Goal: Check status

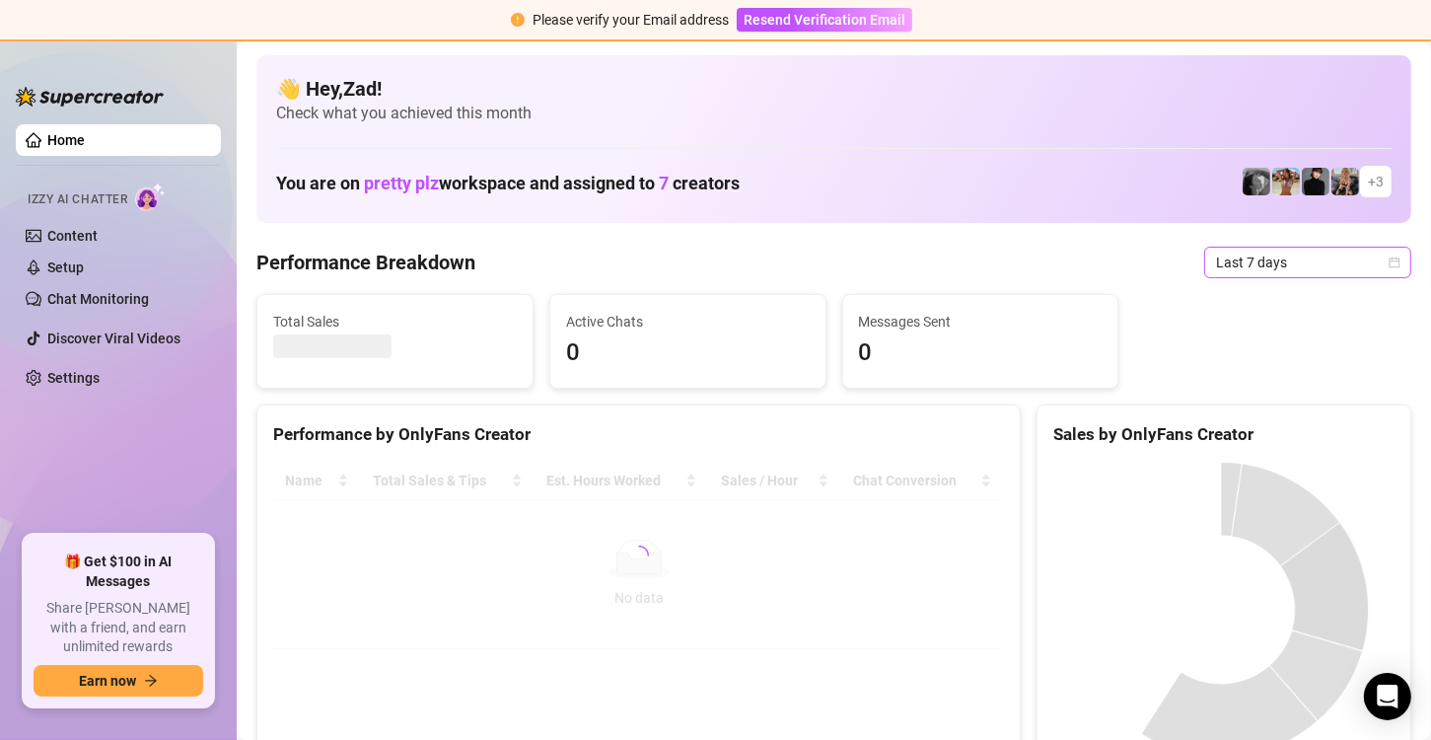
click at [1254, 268] on span "Last 7 days" at bounding box center [1307, 263] width 183 height 30
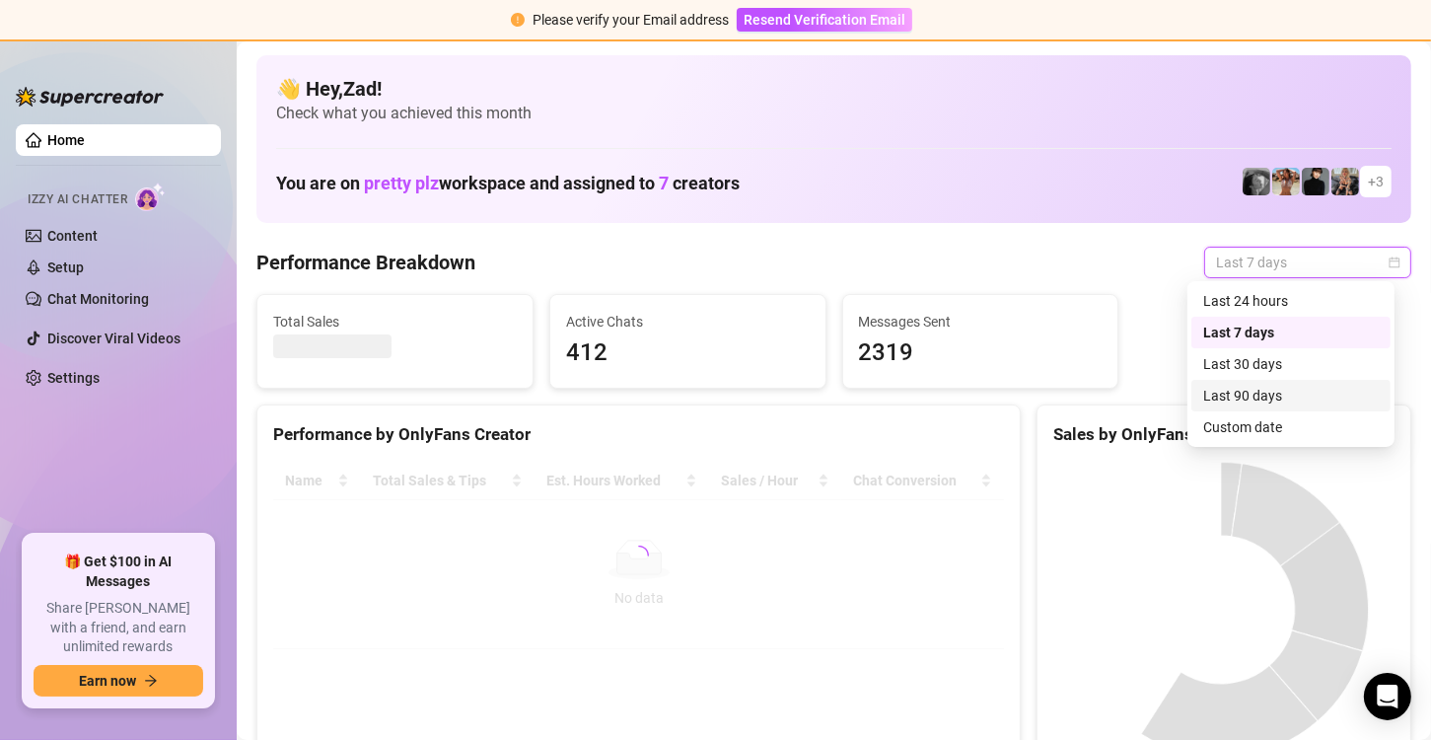
click at [1242, 426] on div "Custom date" at bounding box center [1291, 427] width 176 height 22
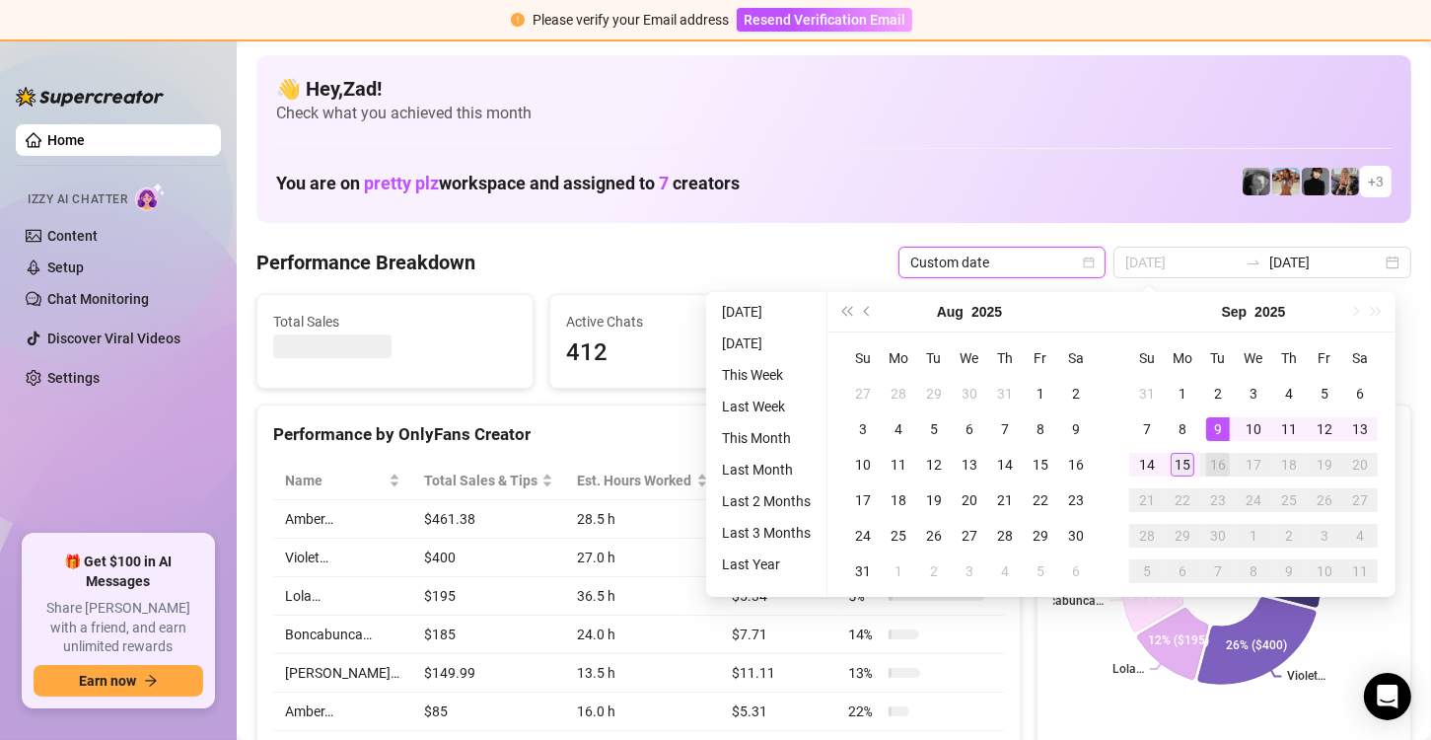
type input "[DATE]"
click at [1185, 467] on div "15" at bounding box center [1183, 465] width 24 height 24
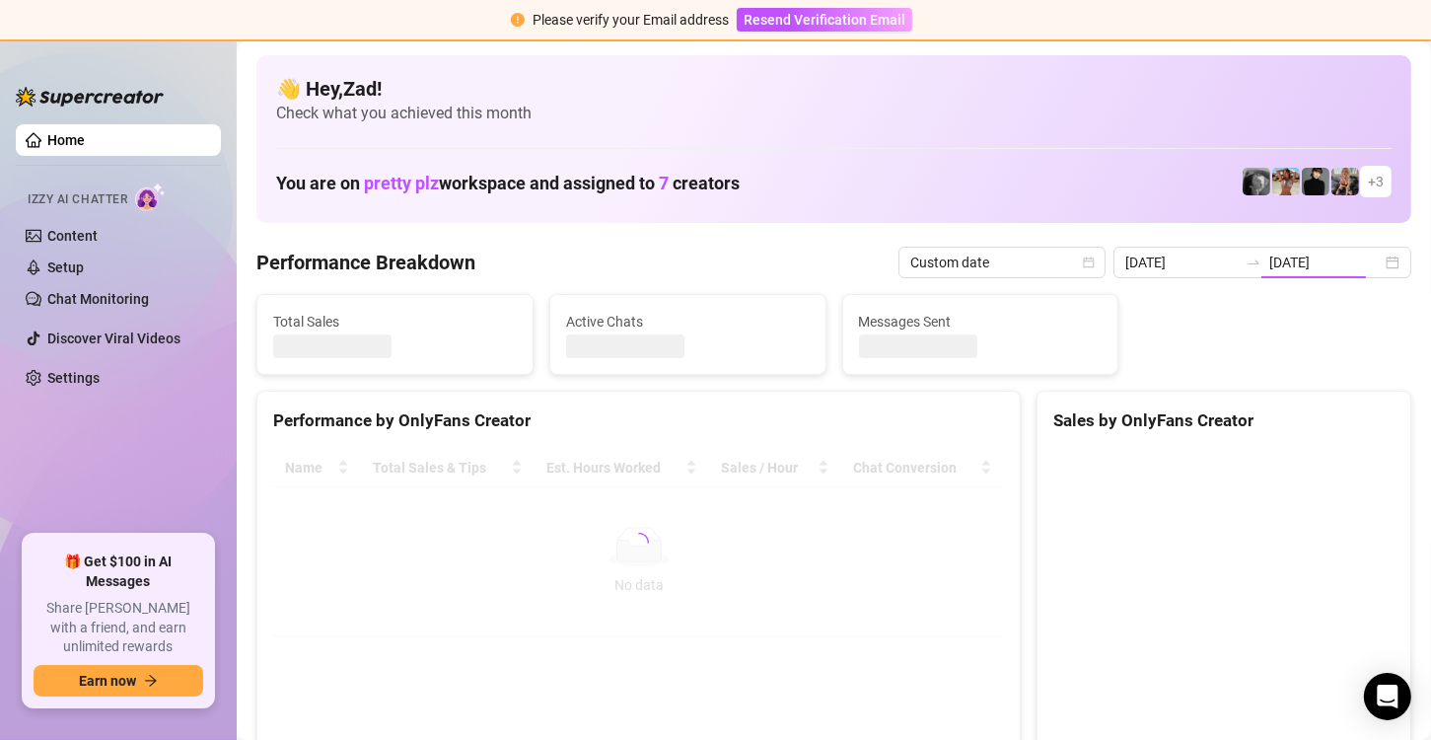
type input "[DATE]"
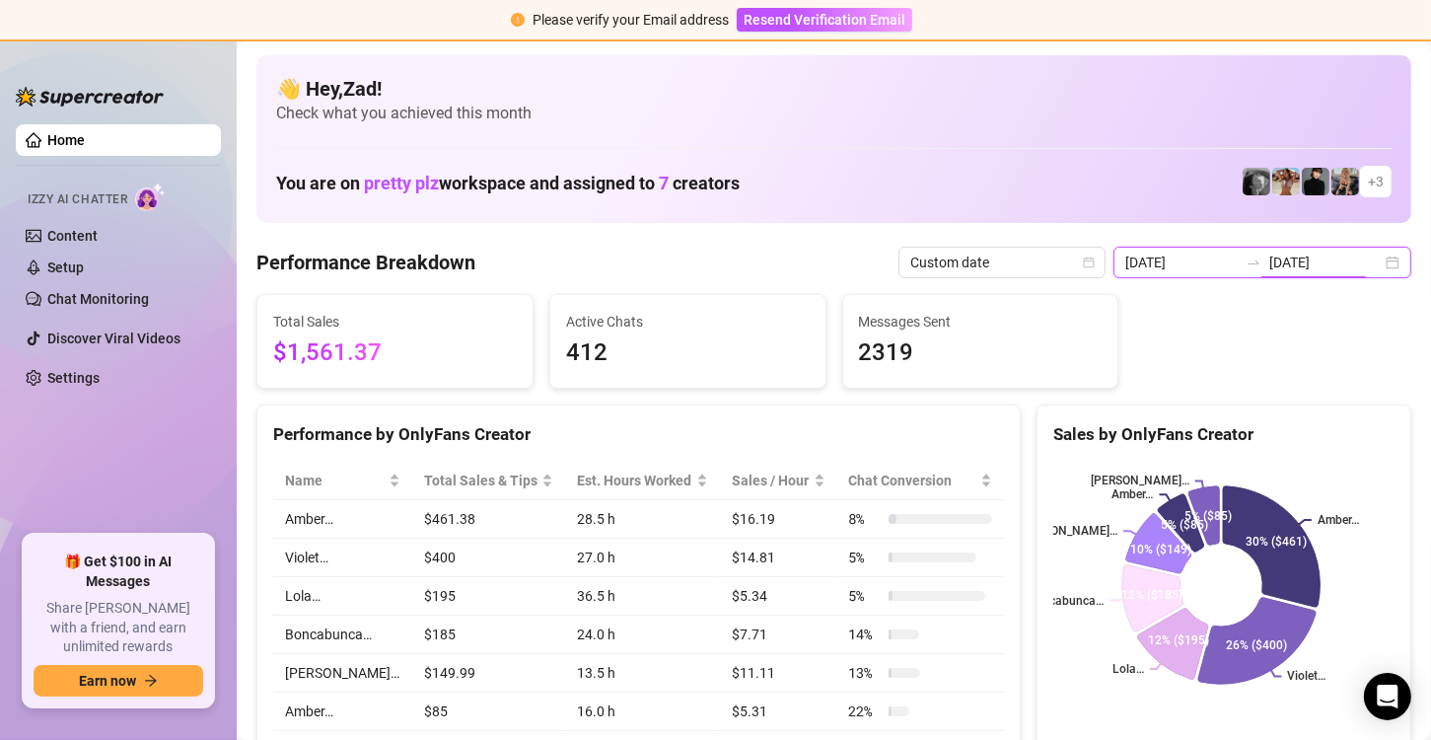
click at [1330, 270] on input "[DATE]" at bounding box center [1325, 262] width 112 height 22
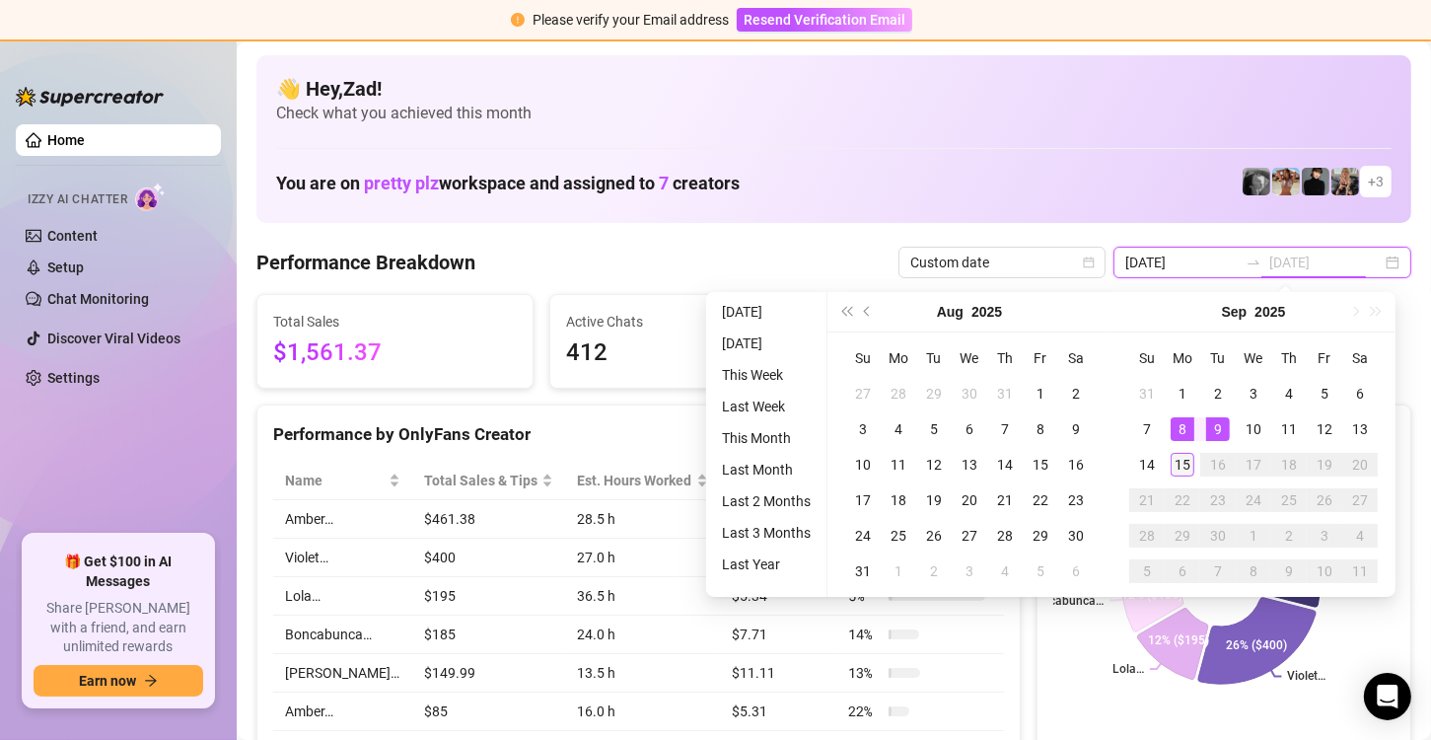
type input "[DATE]"
click at [1186, 454] on div "15" at bounding box center [1183, 465] width 24 height 24
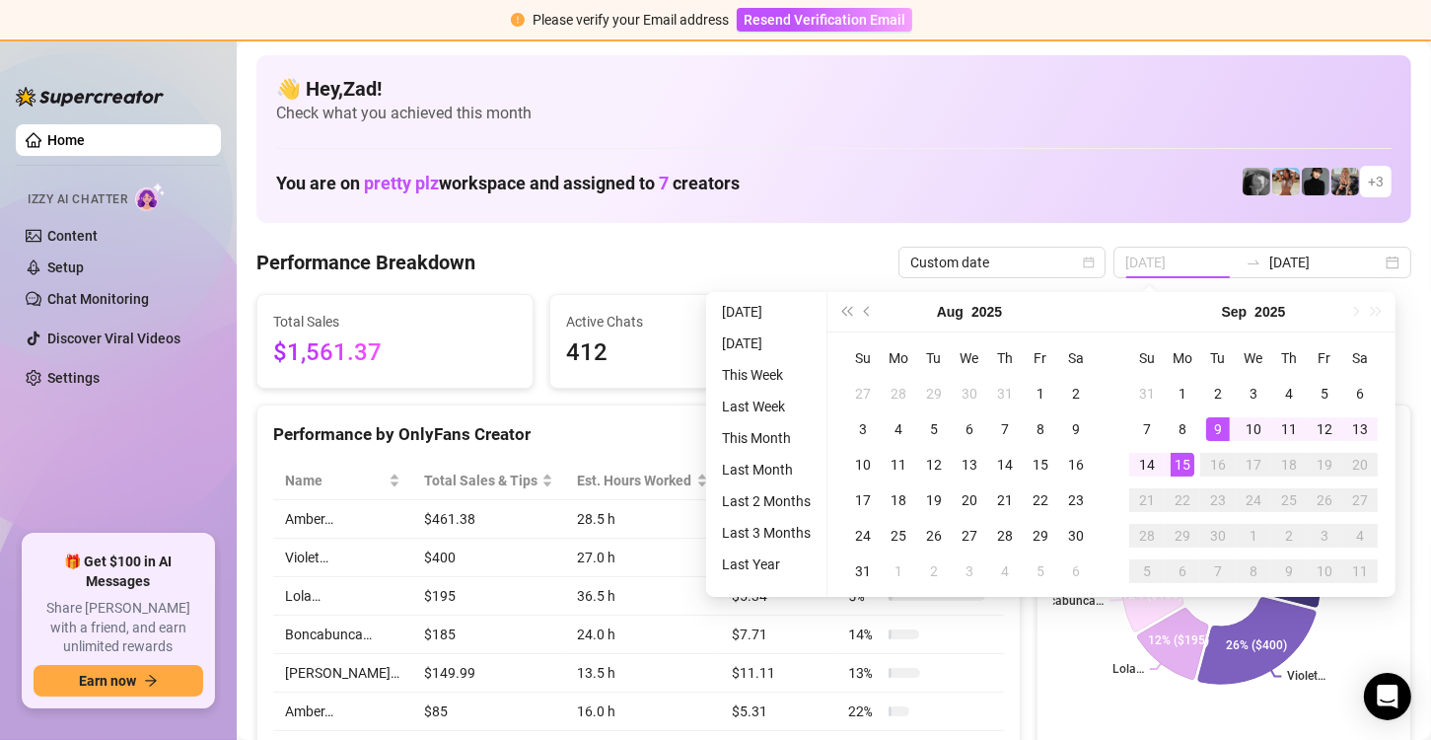
click at [1186, 454] on div "15" at bounding box center [1183, 465] width 24 height 24
type input "[DATE]"
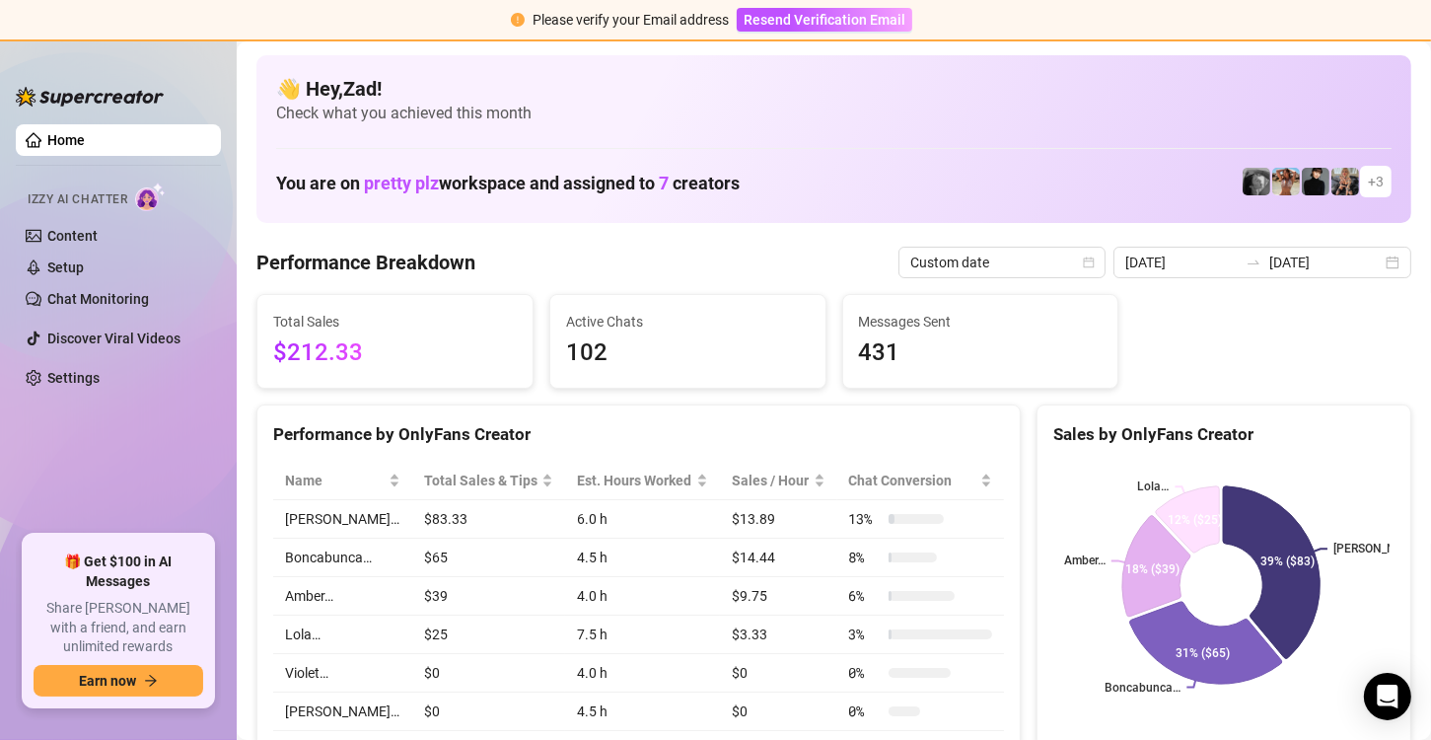
click at [1257, 266] on div at bounding box center [1254, 262] width 32 height 16
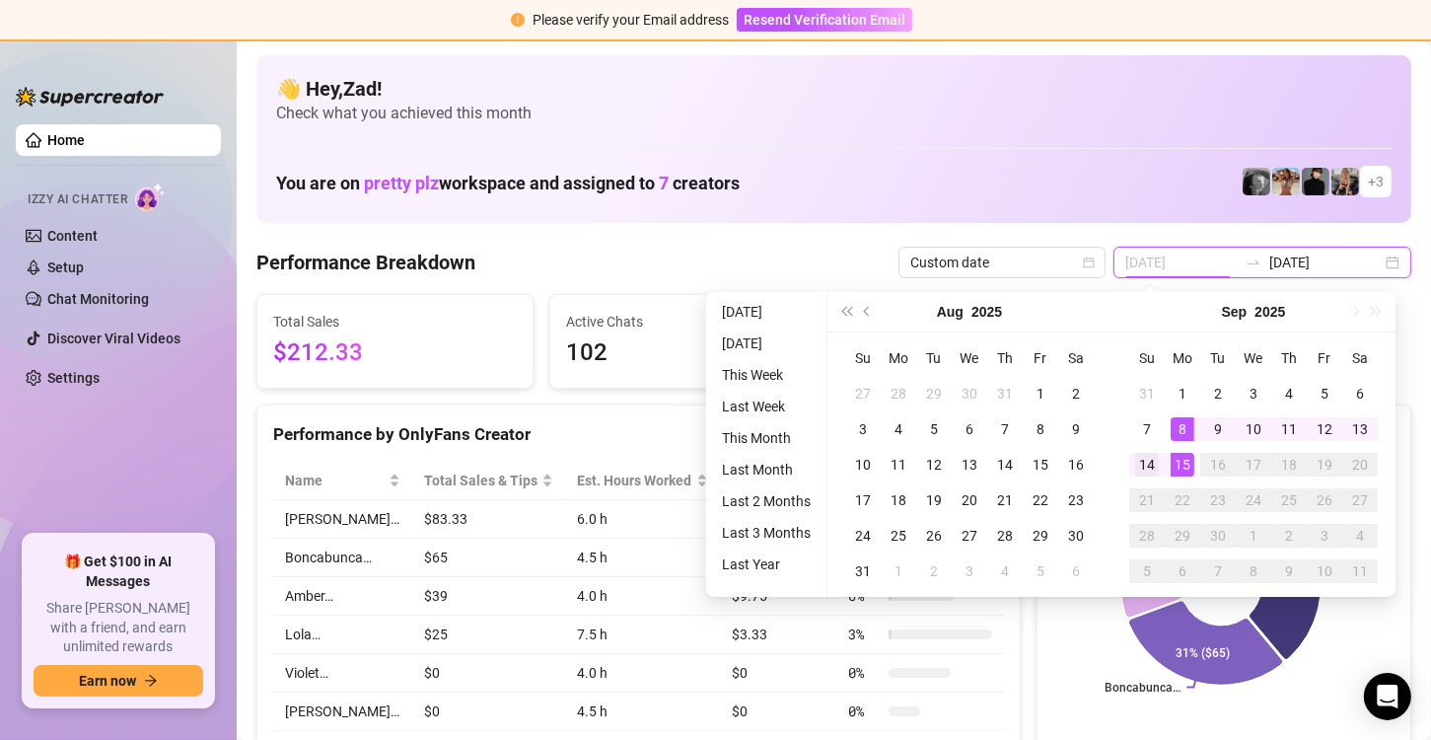
type input "[DATE]"
click at [1145, 466] on div "14" at bounding box center [1147, 465] width 24 height 24
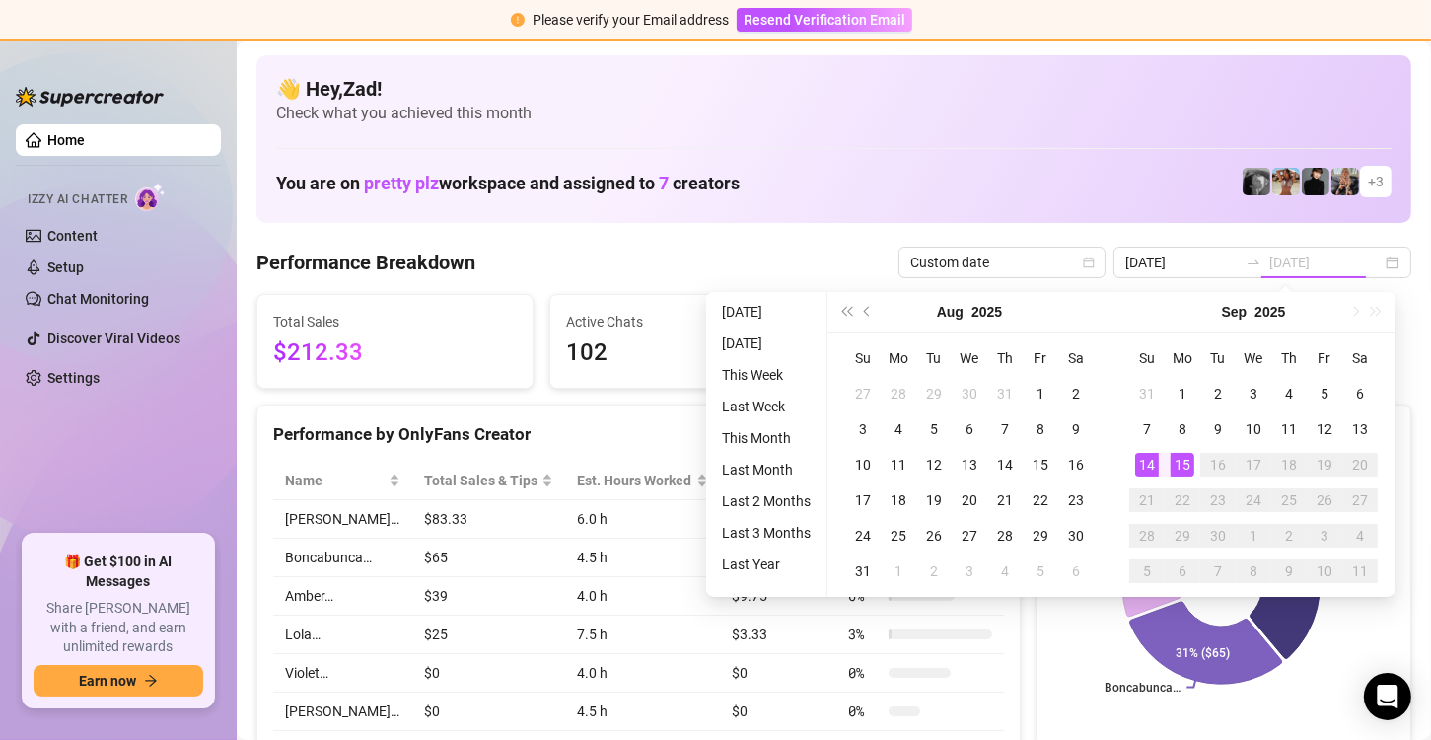
click at [1182, 464] on div "15" at bounding box center [1183, 465] width 24 height 24
type input "[DATE]"
